Goal: Find specific page/section: Find specific page/section

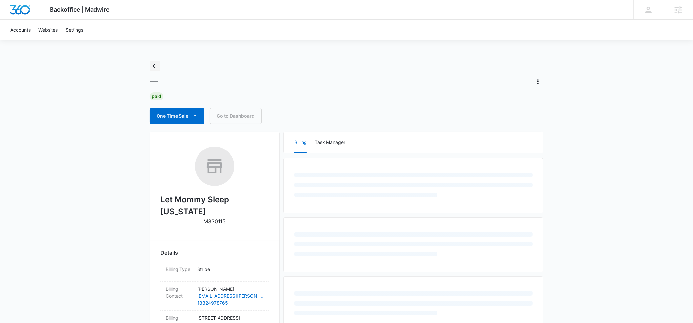
click at [154, 67] on icon "Back" at bounding box center [154, 65] width 5 height 5
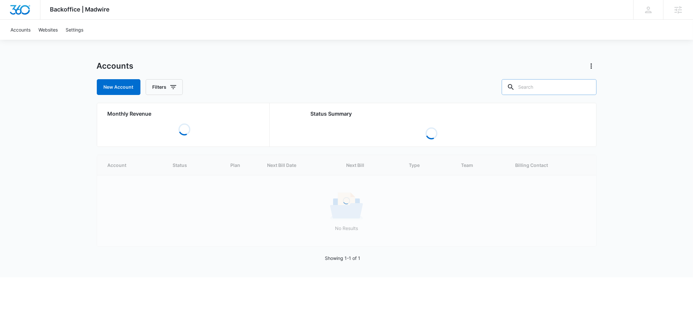
click at [542, 87] on input "text" at bounding box center [549, 87] width 95 height 16
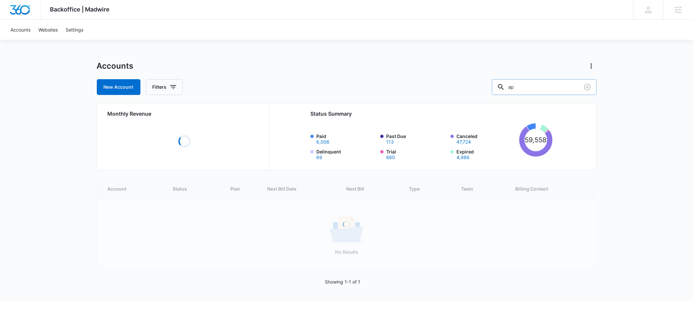
type input "a"
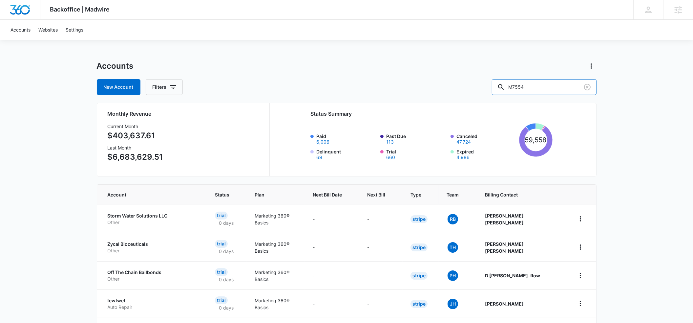
type input "M7554"
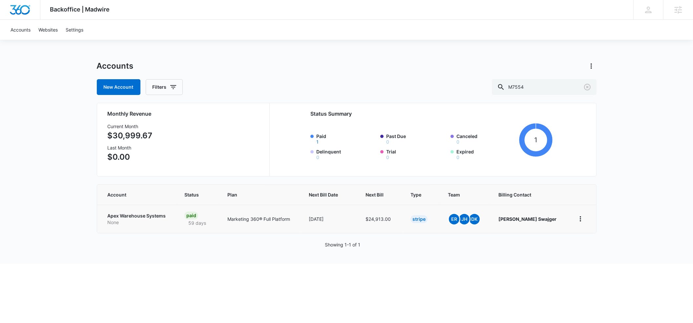
click at [115, 215] on p "Apex Warehouse Systems" at bounding box center [138, 215] width 61 height 7
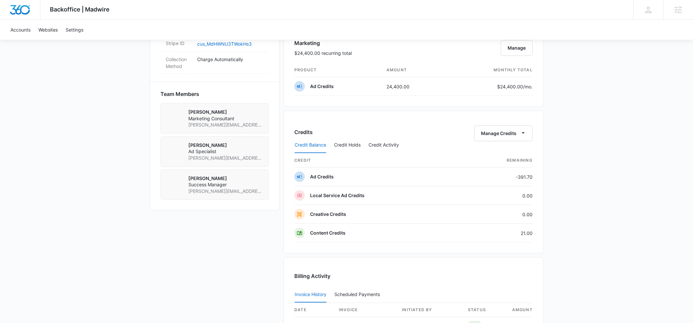
scroll to position [427, 0]
